Goal: Task Accomplishment & Management: Manage account settings

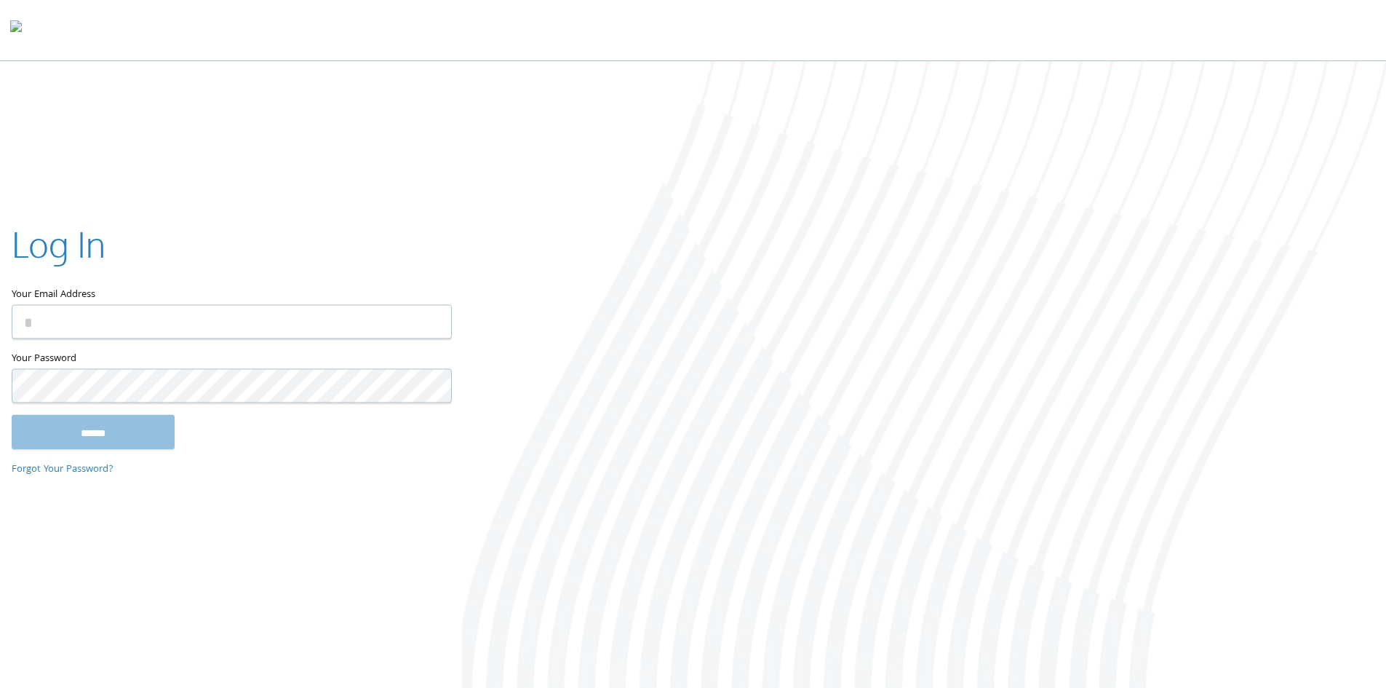
click at [112, 318] on input "Your Email Address" at bounding box center [232, 321] width 440 height 34
type input "**********"
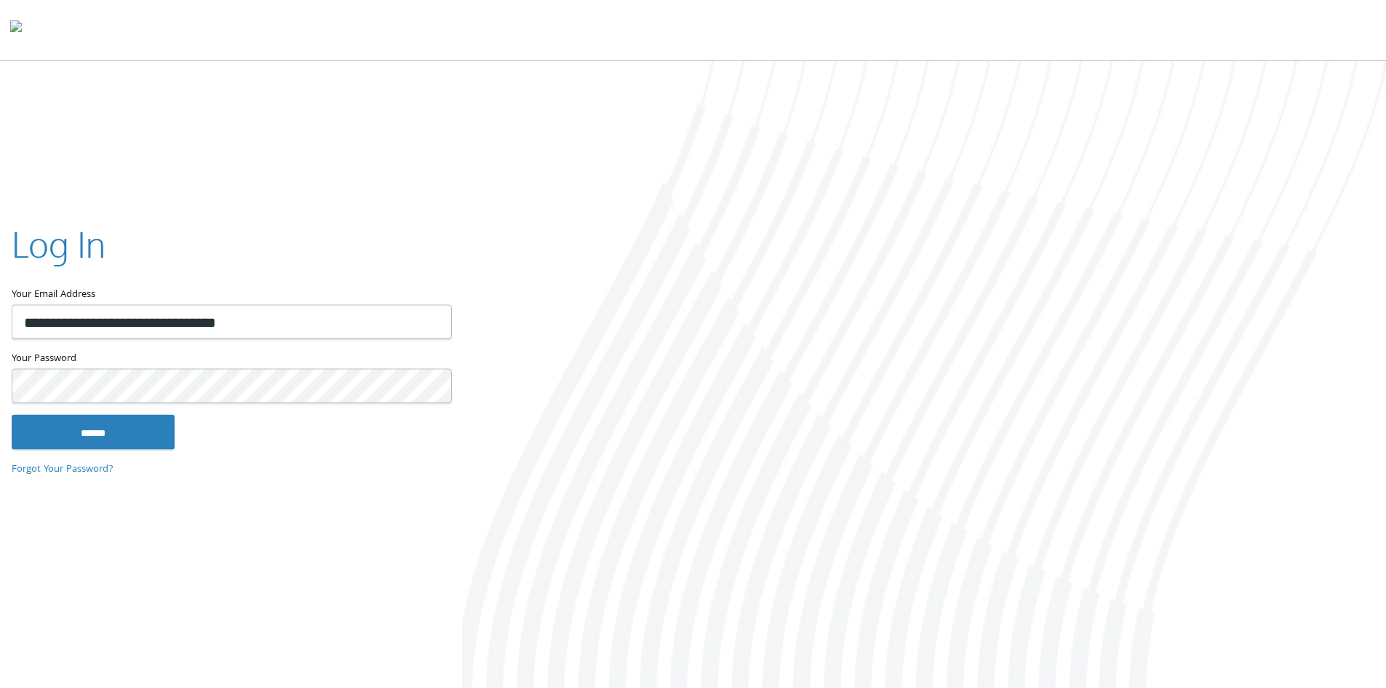
click at [12, 414] on input "******" at bounding box center [93, 431] width 163 height 35
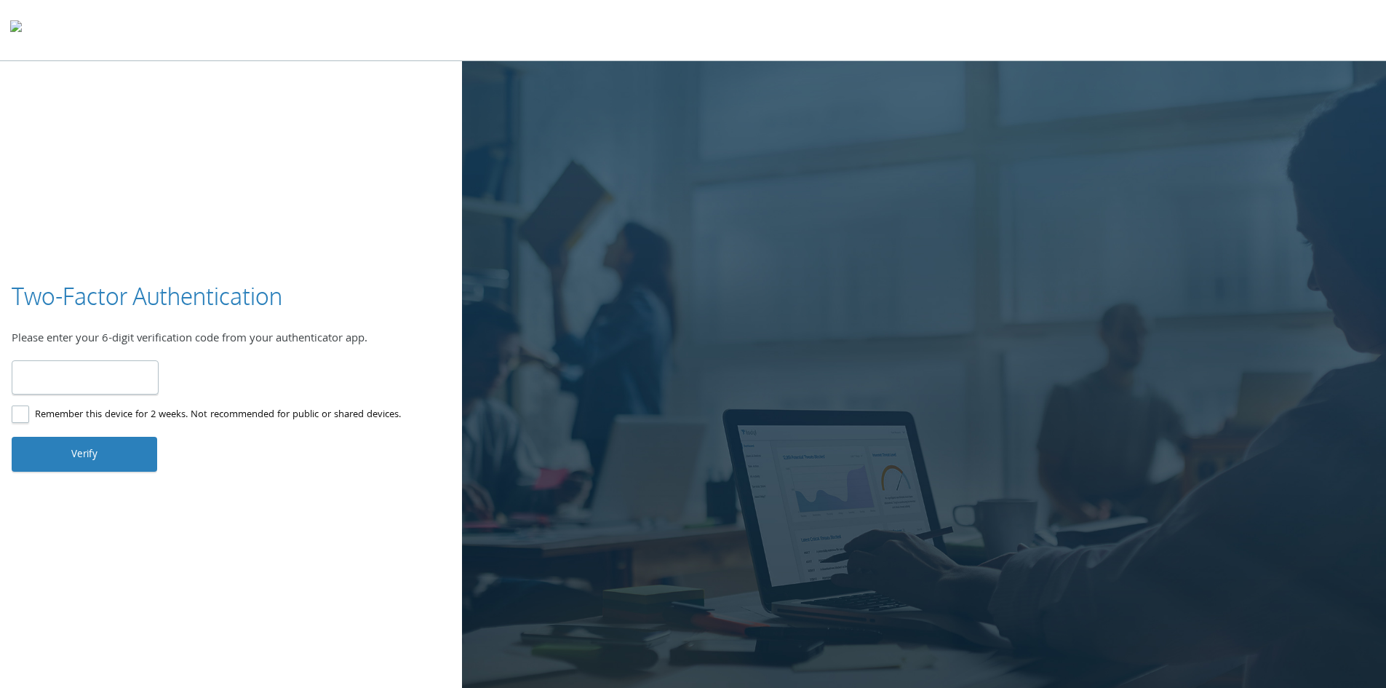
type input "******"
